Goal: Information Seeking & Learning: Check status

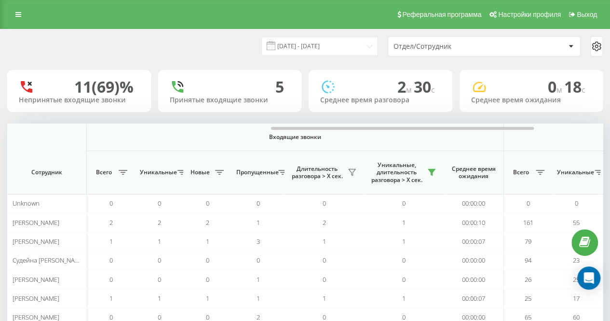
scroll to position [0, 596]
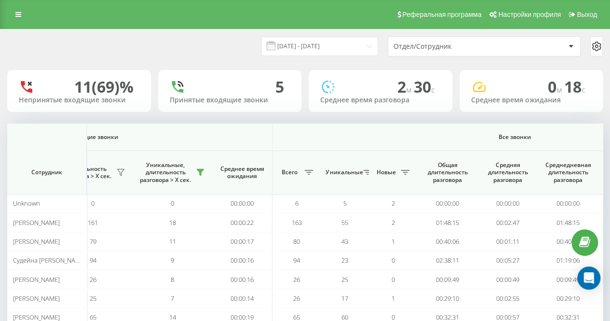
click at [177, 47] on div "[DATE] - [DATE] Отдел/Сотрудник" at bounding box center [305, 46] width 596 height 20
click at [214, 57] on div "[DATE] - [DATE] Отдел/Сотрудник" at bounding box center [304, 46] width 609 height 34
click at [201, 32] on div "[DATE] - [DATE] Отдел/Сотрудник" at bounding box center [304, 46] width 609 height 34
click at [318, 48] on input "[DATE] - [DATE]" at bounding box center [319, 46] width 117 height 19
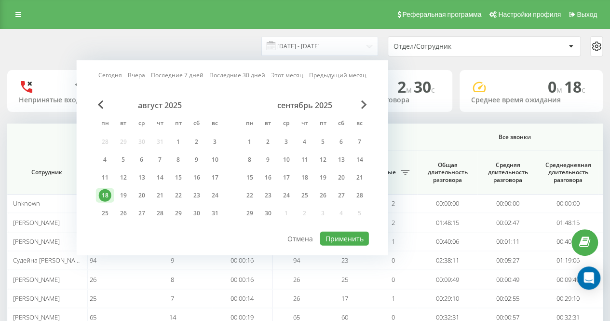
click at [144, 40] on div "[DATE] - [DATE] [DATE] [DATE] Последние 7 дней Последние 30 дней Этот месяц Пре…" at bounding box center [305, 46] width 596 height 20
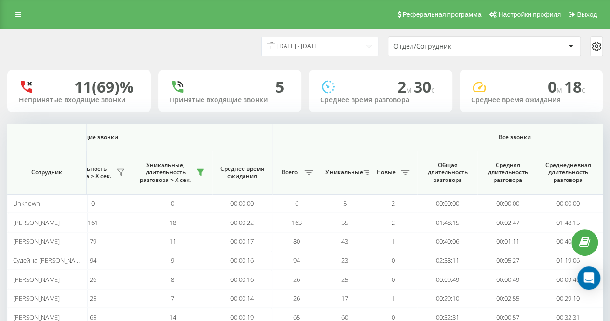
click at [190, 41] on div "[DATE] - [DATE] Отдел/Сотрудник" at bounding box center [305, 46] width 596 height 20
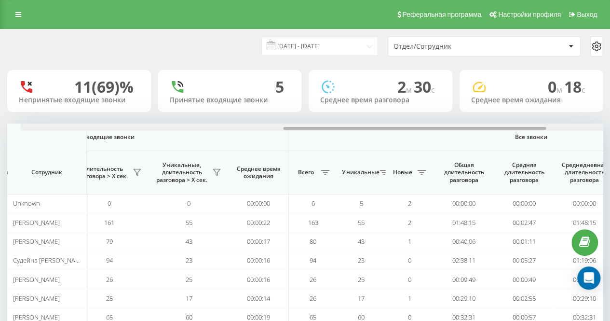
scroll to position [0, 595]
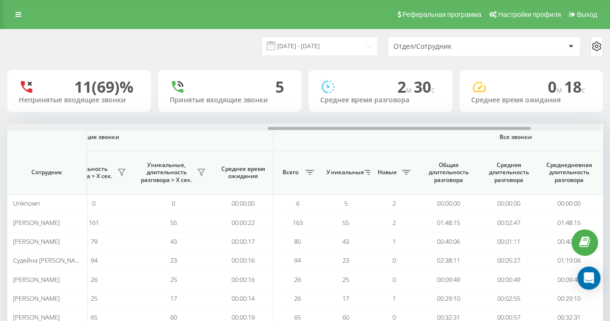
drag, startPoint x: 231, startPoint y: 127, endPoint x: 495, endPoint y: 137, distance: 263.5
click at [495, 137] on div "Входящие звонки Исходящие звонки Все звонки Сотрудник Всего Уникальные Новые Пр…" at bounding box center [305, 234] width 596 height 222
click at [227, 44] on div "[DATE] - [DATE] Отдел/Сотрудник" at bounding box center [305, 46] width 596 height 20
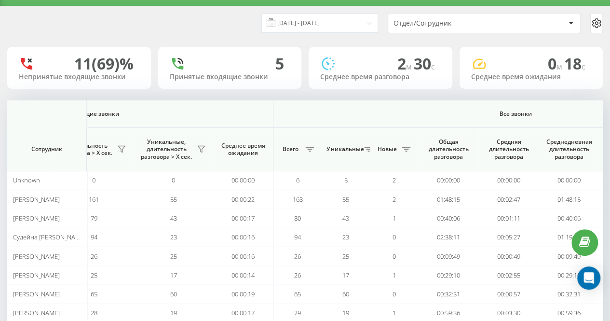
scroll to position [0, 0]
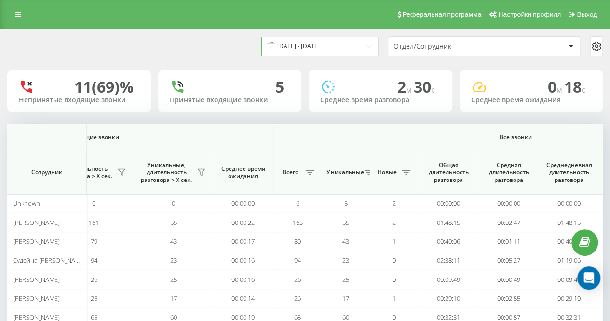
click at [354, 42] on input "[DATE] - [DATE]" at bounding box center [319, 46] width 117 height 19
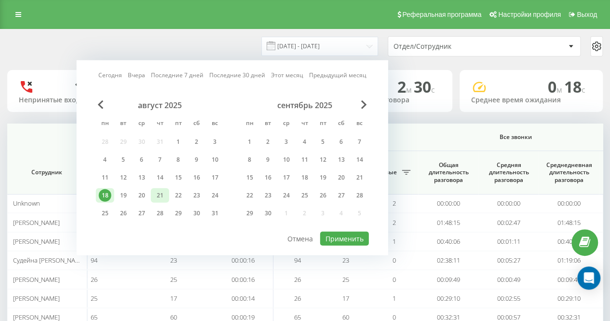
click at [124, 194] on div "19" at bounding box center [123, 195] width 13 height 13
click at [351, 231] on button "Применить" at bounding box center [344, 238] width 49 height 14
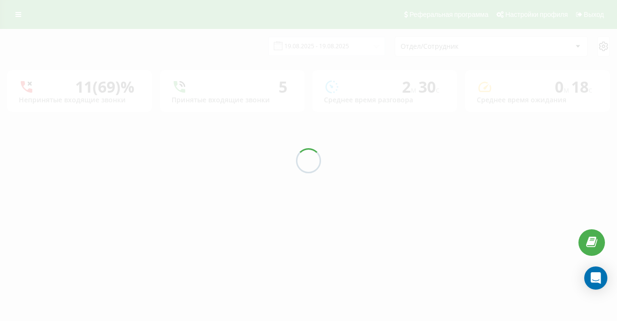
click at [212, 66] on div "18.08.2025 - 18.08.2025 Отдел/Сотрудник 11 (69)% Непринятые входящие звонки 5 П…" at bounding box center [308, 70] width 603 height 82
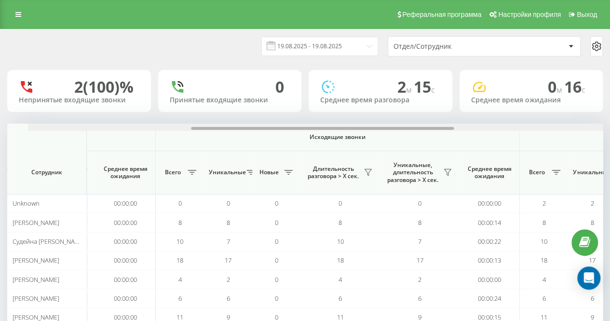
scroll to position [0, 374]
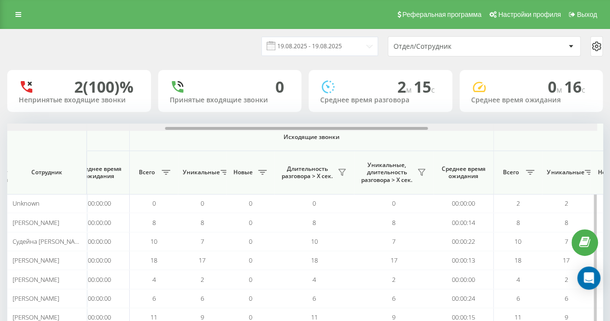
drag, startPoint x: 227, startPoint y: 130, endPoint x: 393, endPoint y: 133, distance: 165.9
click at [393, 133] on div "Входящие звонки Исходящие звонки Все звонки Сотрудник Всего Уникальные Новые Пр…" at bounding box center [305, 224] width 596 height 203
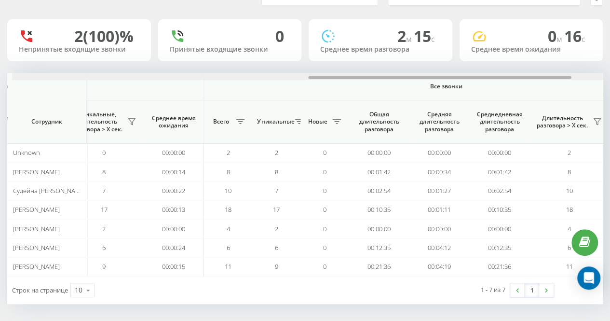
scroll to position [0, 669]
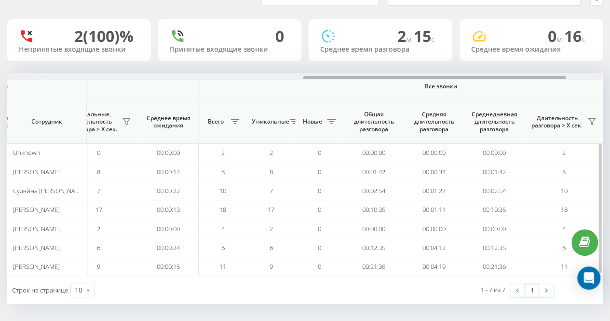
drag, startPoint x: 50, startPoint y: 77, endPoint x: 181, endPoint y: 79, distance: 130.7
click at [181, 79] on div at bounding box center [304, 76] width 595 height 7
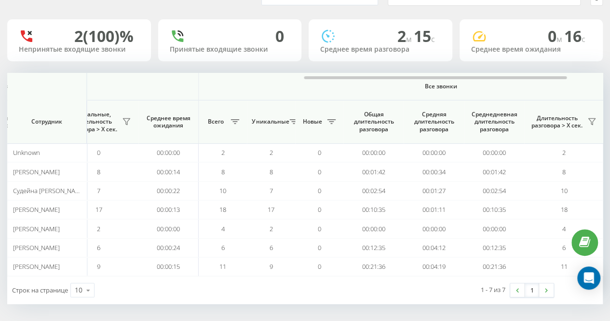
click at [323, 295] on div "Строк на странице 10 10 25 50 100 1 - 7 из 7 1" at bounding box center [305, 290] width 596 height 28
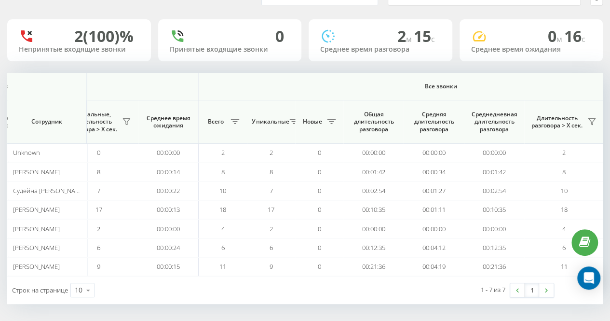
scroll to position [0, 0]
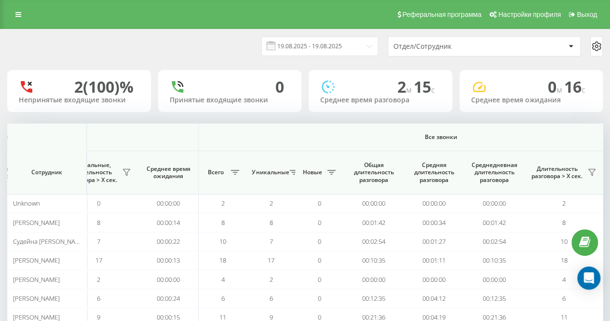
click at [189, 27] on div "Реферальная программа Настройки профиля Выход" at bounding box center [305, 14] width 610 height 29
click at [313, 41] on input "[DATE] - [DATE]" at bounding box center [319, 46] width 117 height 19
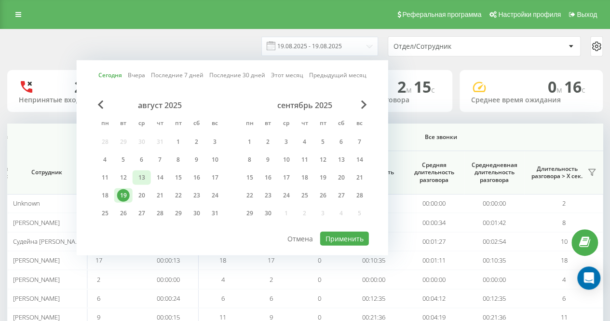
click at [136, 179] on div "13" at bounding box center [142, 177] width 13 height 13
drag, startPoint x: 333, startPoint y: 235, endPoint x: 320, endPoint y: 216, distance: 23.7
click at [333, 235] on button "Применить" at bounding box center [344, 238] width 49 height 14
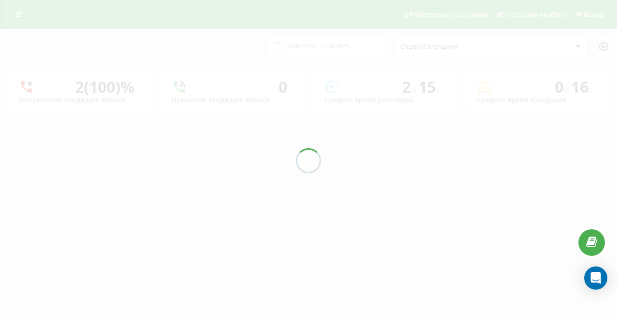
click at [241, 45] on div "18.08.2025 - 18.08.2025 Отдел/Сотрудник 2 (100)% Непринятые входящие звонки 0 П…" at bounding box center [308, 70] width 603 height 82
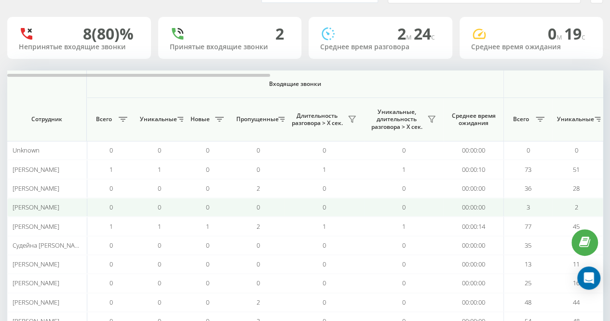
scroll to position [107, 0]
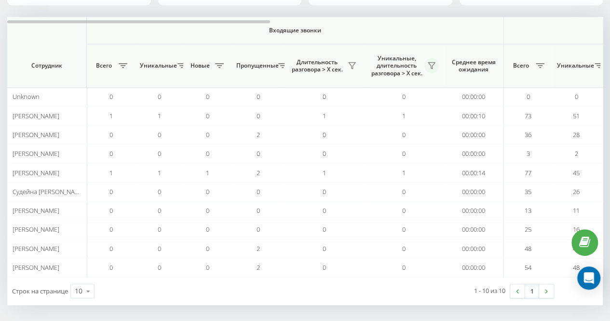
click at [433, 70] on button at bounding box center [431, 65] width 14 height 15
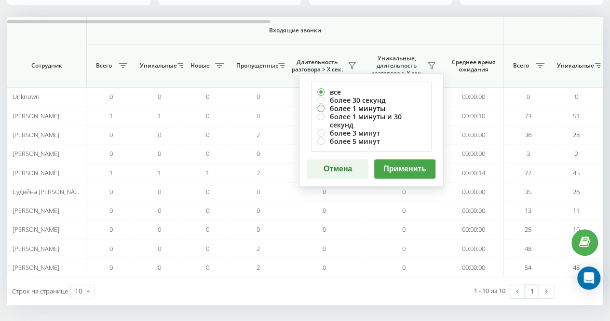
click at [406, 104] on label "более 1 минуты" at bounding box center [371, 108] width 108 height 8
radio input "true"
click at [401, 101] on label "более 30 секунд" at bounding box center [371, 100] width 108 height 8
radio input "true"
click at [405, 159] on button "Применить" at bounding box center [404, 168] width 61 height 19
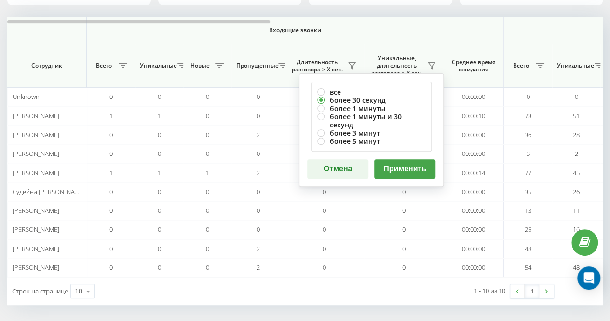
scroll to position [0, 0]
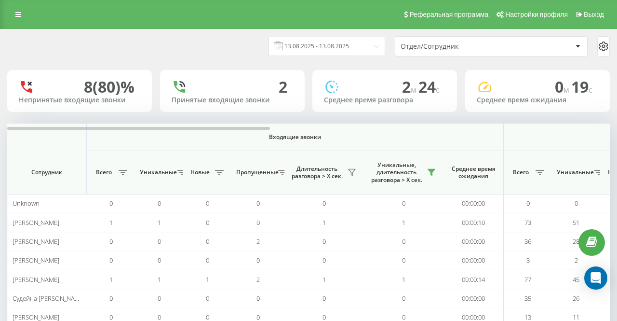
click at [226, 44] on div "18.08.2025 - 18.08.2025 Отдел/Сотрудник 8 (80)% Непринятые входящие звонки 2 Пр…" at bounding box center [308, 220] width 603 height 382
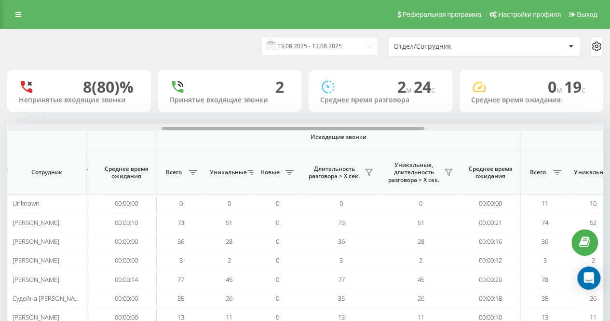
scroll to position [0, 402]
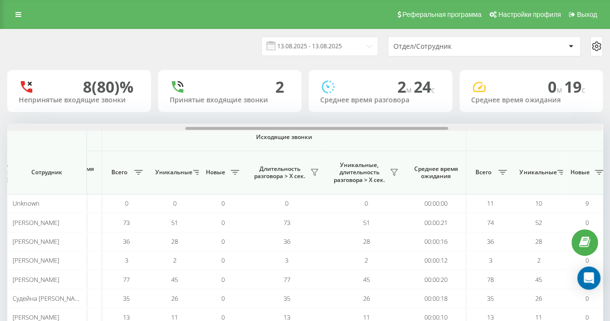
drag, startPoint x: 238, startPoint y: 127, endPoint x: 416, endPoint y: 130, distance: 178.0
click at [416, 130] on div at bounding box center [304, 126] width 595 height 7
click at [391, 173] on icon at bounding box center [394, 172] width 8 height 8
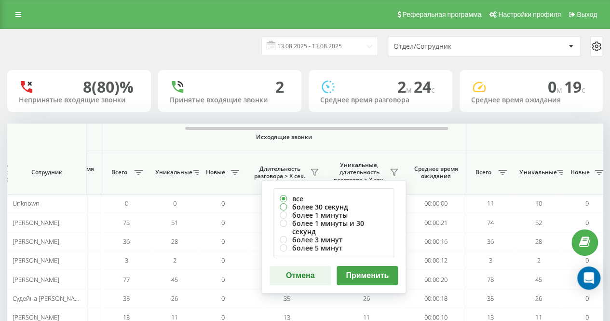
click at [357, 203] on label "более 30 секунд" at bounding box center [334, 207] width 108 height 8
radio input "true"
click at [368, 253] on div "все более 30 секунд более 1 минуты более 1 минуты и 30 секунд более 3 минут бол…" at bounding box center [333, 236] width 145 height 113
click at [367, 266] on button "Применить" at bounding box center [367, 275] width 61 height 19
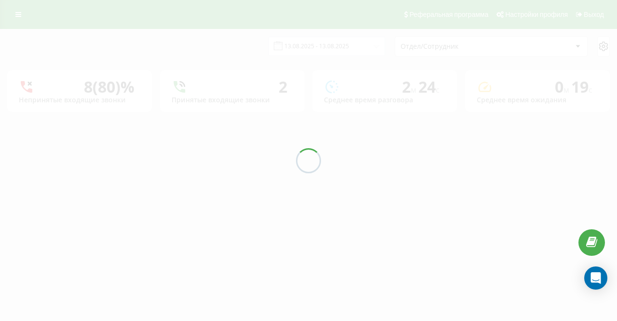
click at [262, 53] on div at bounding box center [308, 160] width 617 height 321
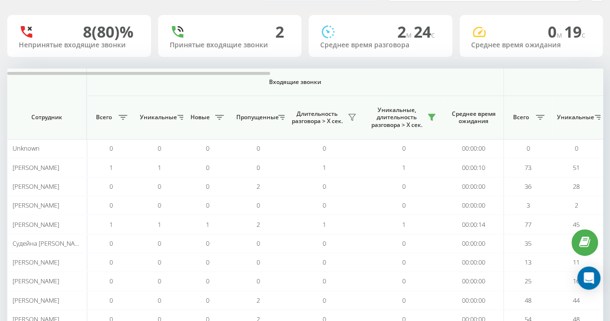
scroll to position [107, 0]
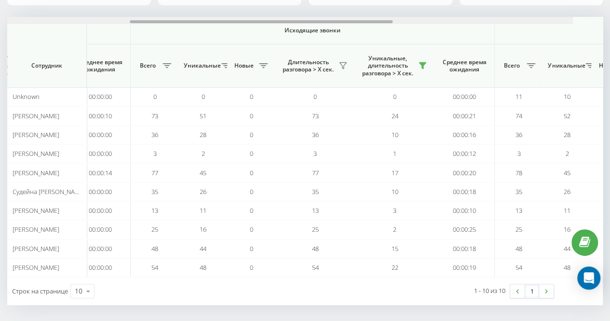
drag, startPoint x: 264, startPoint y: 21, endPoint x: 430, endPoint y: 24, distance: 166.4
click at [430, 24] on div "Входящие звонки Исходящие звонки Все звонки Сотрудник Всего Уникальные Новые Пр…" at bounding box center [305, 147] width 596 height 260
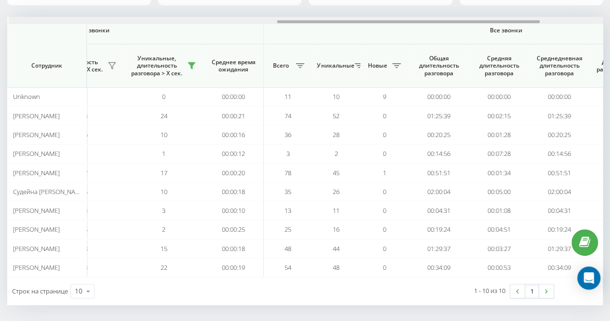
scroll to position [0, 606]
drag, startPoint x: 380, startPoint y: 21, endPoint x: 478, endPoint y: 21, distance: 98.4
click at [478, 21] on div at bounding box center [406, 21] width 263 height 3
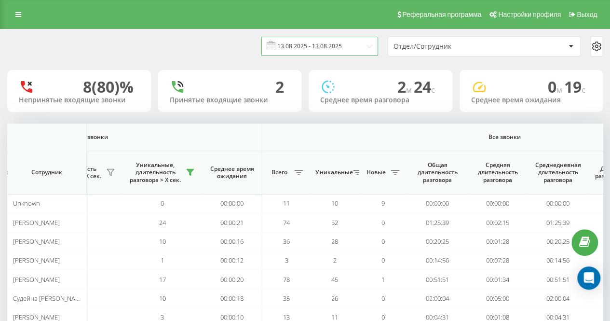
click at [352, 54] on input "[DATE] - [DATE]" at bounding box center [319, 46] width 117 height 19
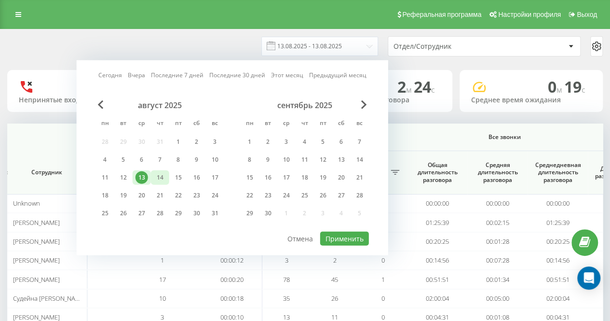
click at [162, 179] on div "14" at bounding box center [160, 177] width 13 height 13
click at [340, 241] on button "Применить" at bounding box center [344, 238] width 49 height 14
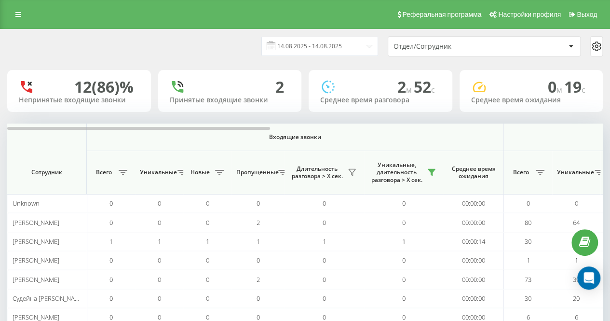
click at [210, 54] on div "[DATE] - [DATE] Отдел/Сотрудник" at bounding box center [305, 46] width 596 height 20
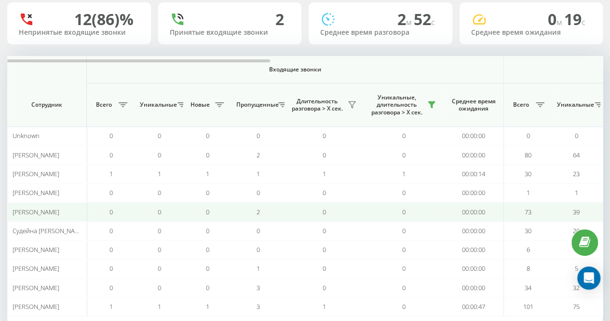
scroll to position [107, 0]
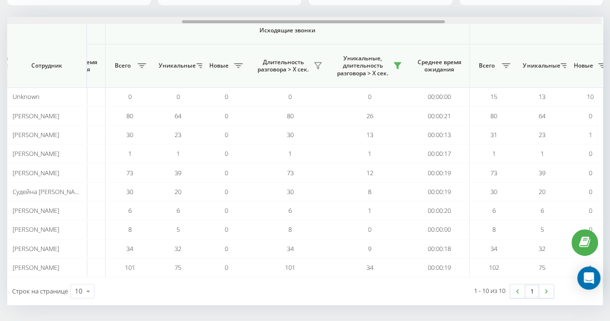
drag, startPoint x: 252, startPoint y: 20, endPoint x: 430, endPoint y: 25, distance: 178.0
click at [430, 25] on div "Входящие звонки Исходящие звонки Все звонки Сотрудник Всего Уникальные Новые Пр…" at bounding box center [305, 147] width 596 height 260
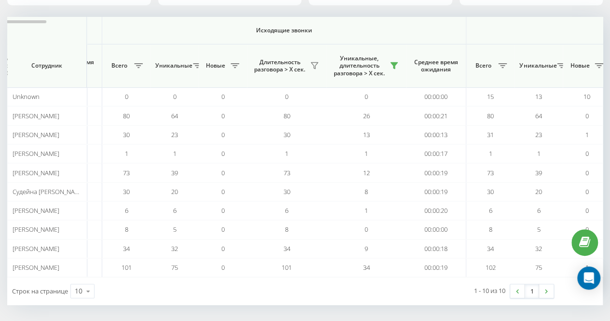
click at [246, 18] on th "Исходящие звонки" at bounding box center [284, 30] width 364 height 27
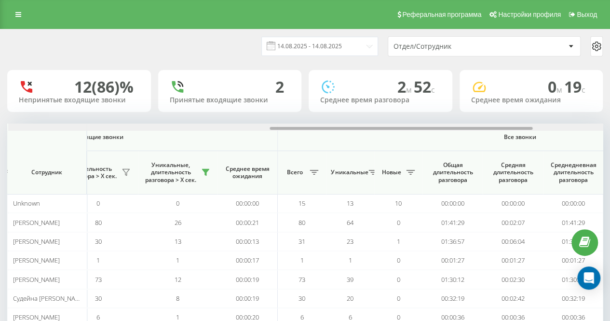
scroll to position [0, 597]
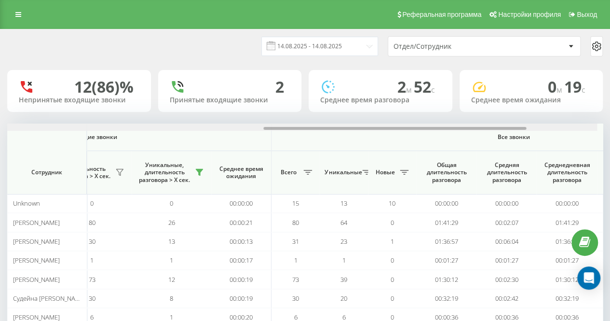
drag, startPoint x: 38, startPoint y: 129, endPoint x: 124, endPoint y: 126, distance: 86.4
click at [124, 126] on div at bounding box center [299, 126] width 595 height 7
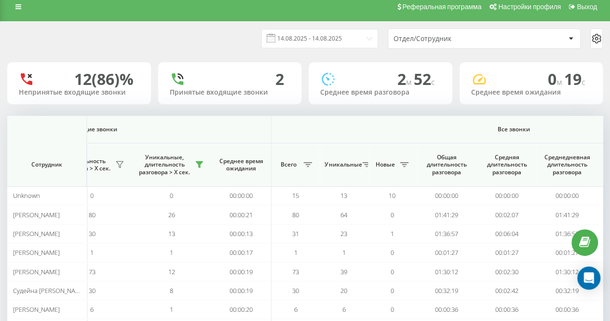
scroll to position [0, 0]
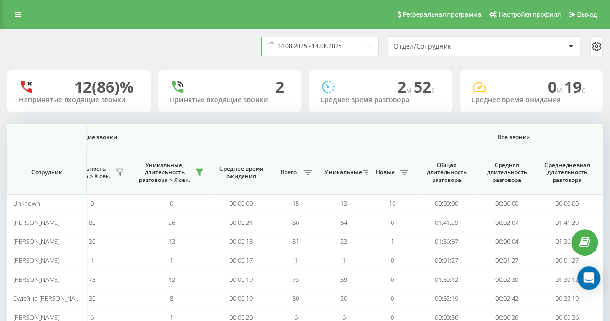
click at [339, 44] on input "[DATE] - [DATE]" at bounding box center [319, 46] width 117 height 19
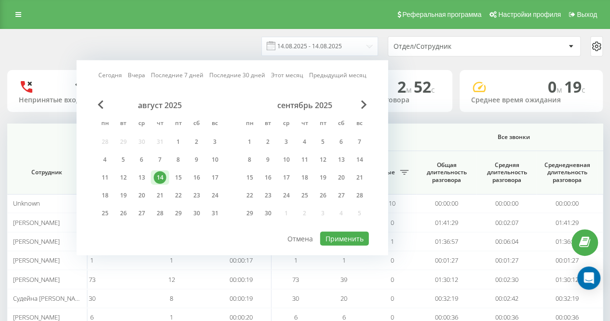
drag, startPoint x: 179, startPoint y: 182, endPoint x: 318, endPoint y: 217, distance: 142.8
click at [183, 182] on div "15" at bounding box center [178, 177] width 13 height 13
click at [365, 241] on button "Применить" at bounding box center [344, 238] width 49 height 14
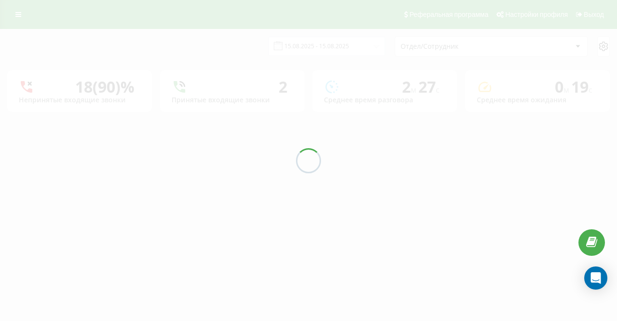
click at [243, 52] on div at bounding box center [308, 160] width 617 height 321
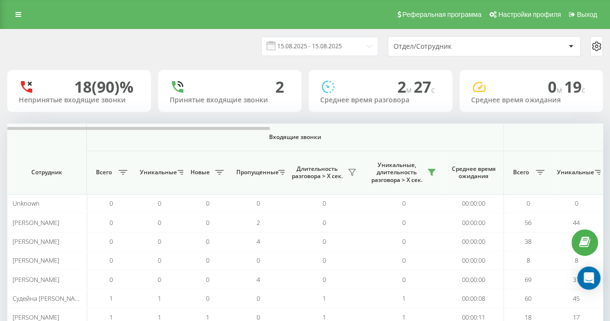
scroll to position [107, 0]
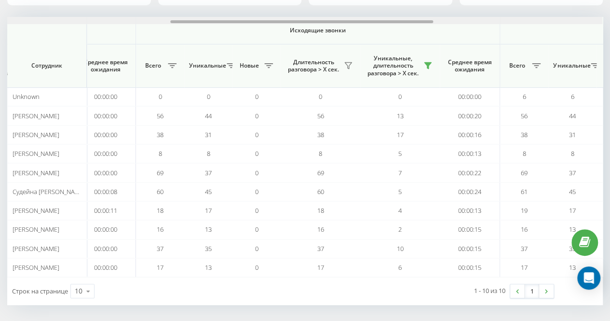
drag, startPoint x: 241, startPoint y: 21, endPoint x: 408, endPoint y: 28, distance: 167.0
click at [408, 28] on div "Входящие звонки Исходящие звонки Все звонки Сотрудник Всего Уникальные Новые Пр…" at bounding box center [305, 147] width 596 height 260
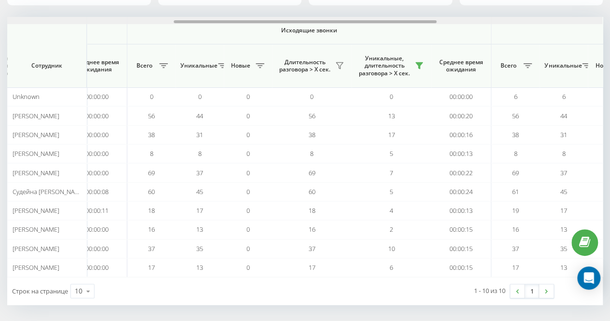
scroll to position [0, 750]
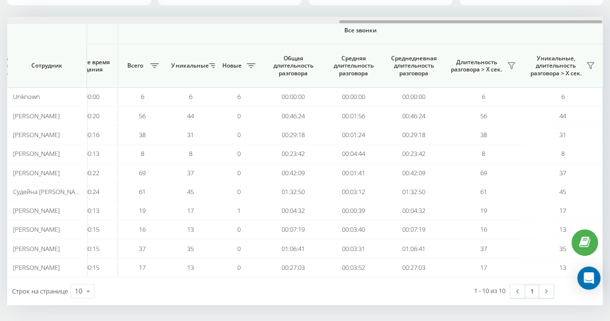
drag, startPoint x: 364, startPoint y: 20, endPoint x: 398, endPoint y: 22, distance: 34.8
click at [398, 22] on div at bounding box center [304, 20] width 595 height 7
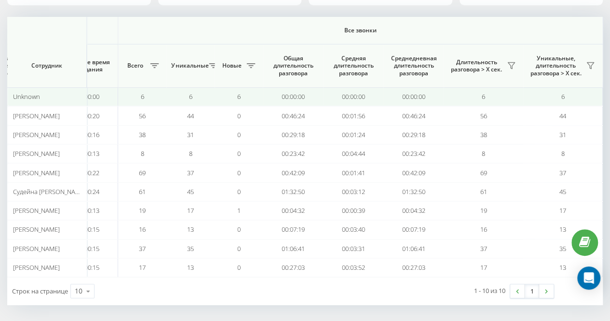
scroll to position [0, 0]
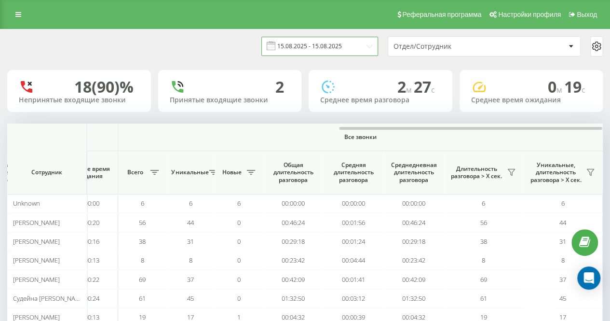
click at [339, 41] on input "[DATE] - [DATE]" at bounding box center [319, 46] width 117 height 19
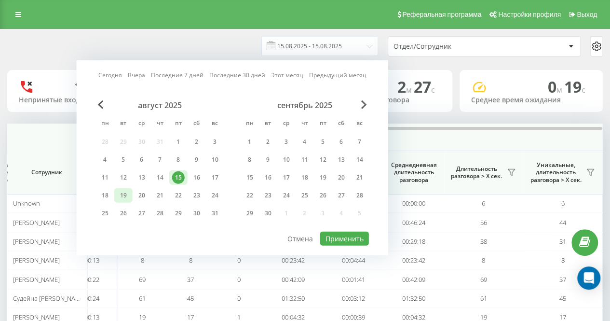
click at [122, 196] on div "19" at bounding box center [123, 195] width 13 height 13
click at [359, 237] on button "Применить" at bounding box center [344, 238] width 49 height 14
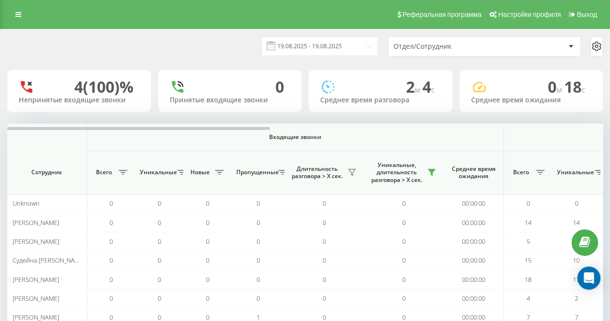
click at [238, 55] on div "[DATE] - [DATE] Отдел/Сотрудник" at bounding box center [305, 46] width 596 height 20
click at [187, 51] on div "[DATE] - [DATE] Отдел/Сотрудник" at bounding box center [305, 46] width 596 height 20
click at [192, 67] on div "18.08.2025 - 18.08.2025 Отдел/Сотрудник 4 (100)% Непринятые входящие звонки 0 П…" at bounding box center [305, 201] width 596 height 344
click at [173, 31] on div "[DATE] - [DATE] Отдел/Сотрудник" at bounding box center [304, 46] width 609 height 34
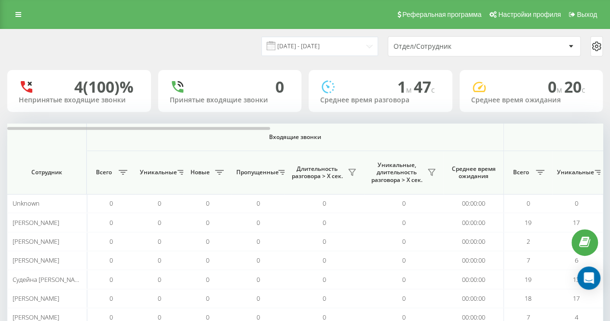
click at [210, 54] on div "19.08.2025 - 19.08.2025 Отдел/Сотрудник" at bounding box center [305, 46] width 596 height 20
click at [431, 177] on button at bounding box center [431, 171] width 14 height 15
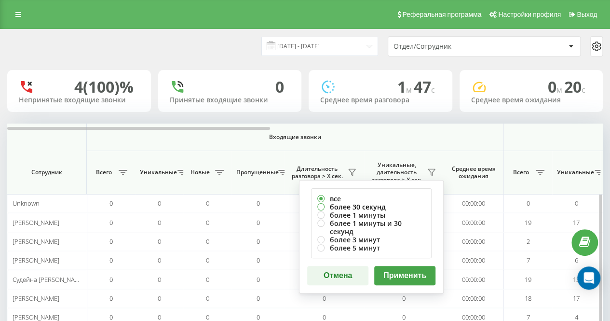
click at [389, 207] on label "более 30 секунд" at bounding box center [371, 207] width 108 height 8
radio input "true"
click at [406, 274] on button "Применить" at bounding box center [404, 275] width 61 height 19
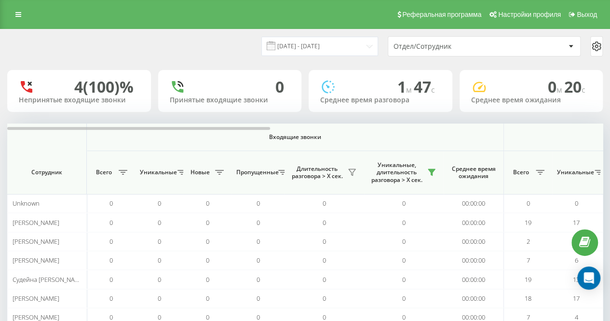
click at [214, 56] on div "19.08.2025 - 19.08.2025 Отдел/Сотрудник" at bounding box center [305, 46] width 596 height 20
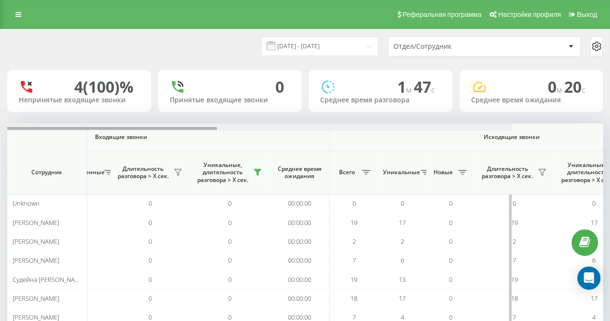
drag, startPoint x: 231, startPoint y: 129, endPoint x: 320, endPoint y: 130, distance: 88.3
click at [217, 130] on div at bounding box center [85, 128] width 263 height 3
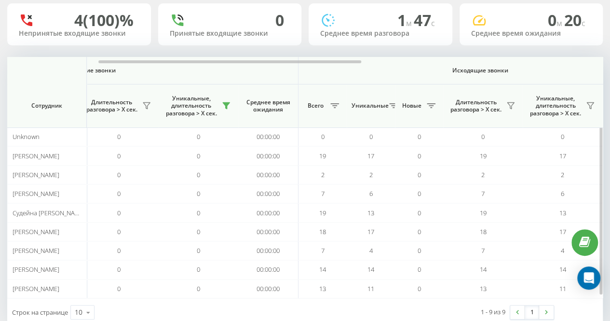
scroll to position [88, 0]
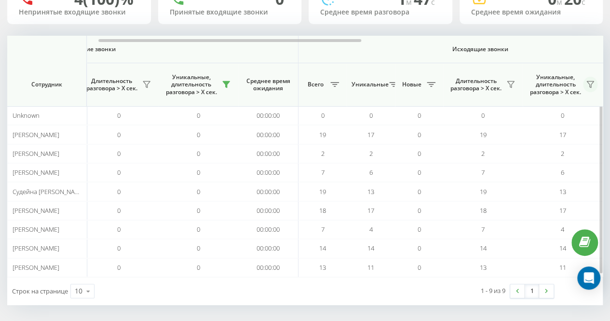
click at [587, 83] on icon at bounding box center [590, 85] width 8 height 8
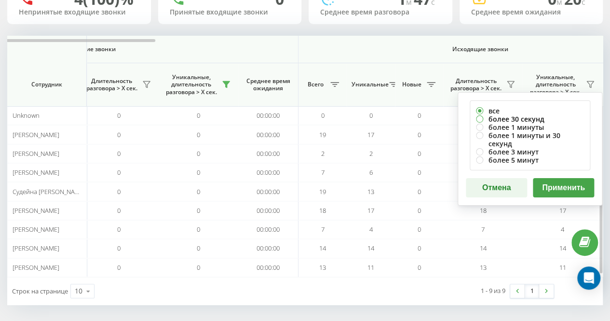
click at [538, 117] on label "более 30 секунд" at bounding box center [530, 119] width 108 height 8
radio input "true"
click at [561, 178] on button "Применить" at bounding box center [563, 187] width 61 height 19
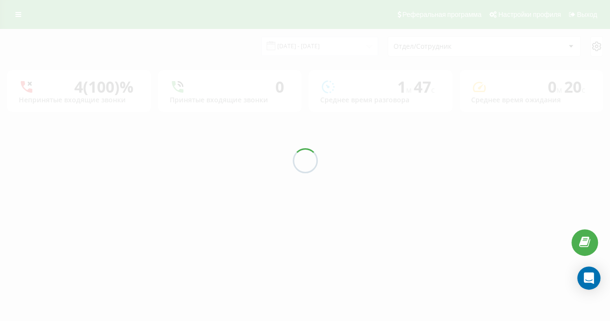
scroll to position [0, 0]
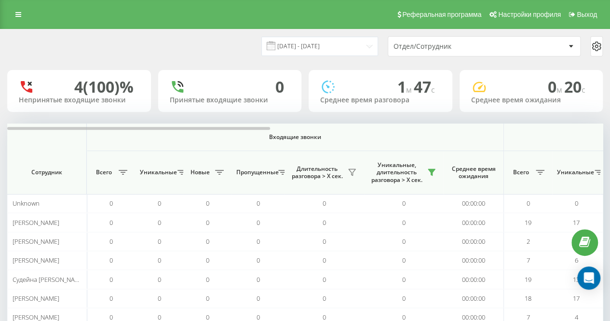
click at [232, 38] on div "19.08.2025 - 19.08.2025 Отдел/Сотрудник" at bounding box center [305, 46] width 596 height 20
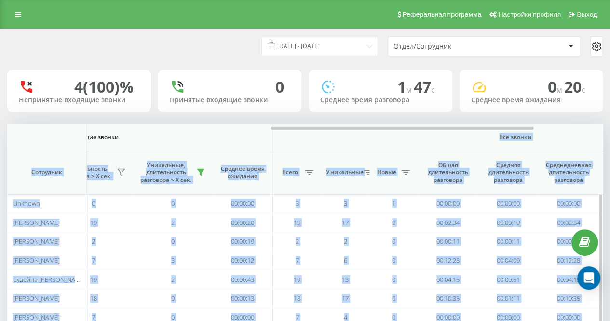
drag, startPoint x: 224, startPoint y: 126, endPoint x: 333, endPoint y: 135, distance: 109.3
click at [333, 135] on div "Входящие звонки Исходящие звонки Все звонки Сотрудник Всего Уникальные Новые Пр…" at bounding box center [305, 243] width 596 height 241
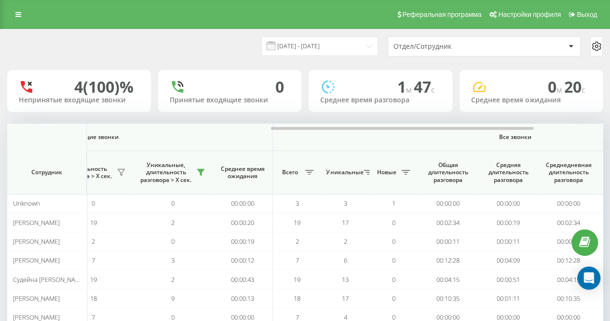
click at [214, 40] on div "19.08.2025 - 19.08.2025 Отдел/Сотрудник" at bounding box center [305, 46] width 596 height 20
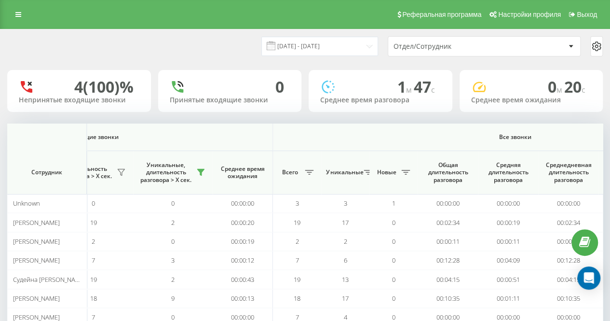
scroll to position [88, 0]
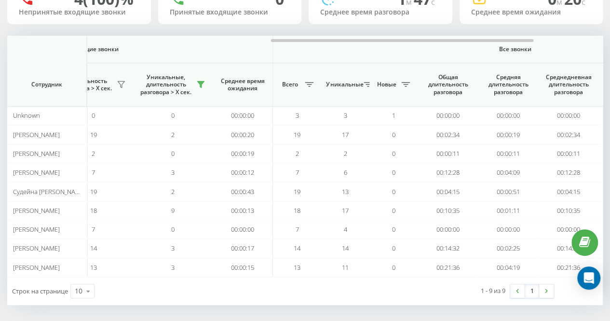
click at [303, 294] on div "Строк на странице 10 10 25 50 100" at bounding box center [156, 291] width 298 height 28
click at [176, 281] on div "Строк на странице 10 10 25 50 100" at bounding box center [156, 291] width 298 height 28
click at [228, 29] on div "19.08.2025 - 19.08.2025 Отдел/Сотрудник 4 (100)% Непринятые входящие звонки 0 П…" at bounding box center [305, 123] width 596 height 363
click at [214, 50] on span "Исходящие звонки" at bounding box center [91, 49] width 319 height 8
click at [220, 25] on div "19.08.2025 - 19.08.2025 Отдел/Сотрудник 4 (100)% Непринятые входящие звонки 0 П…" at bounding box center [305, 123] width 596 height 363
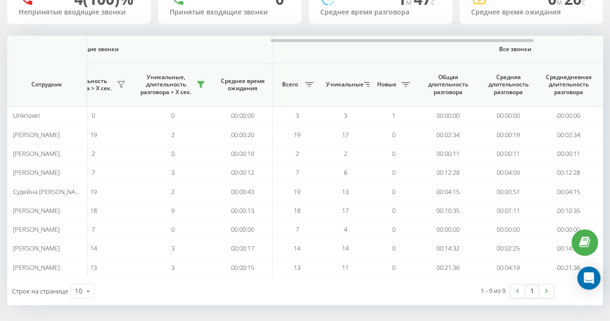
click at [217, 27] on div "19.08.2025 - 19.08.2025 Отдел/Сотрудник 4 (100)% Непринятые входящие звонки 0 П…" at bounding box center [305, 123] width 596 height 363
click at [223, 25] on div "19.08.2025 - 19.08.2025 Отдел/Сотрудник 4 (100)% Непринятые входящие звонки 0 П…" at bounding box center [305, 123] width 596 height 363
